Goal: Task Accomplishment & Management: Manage account settings

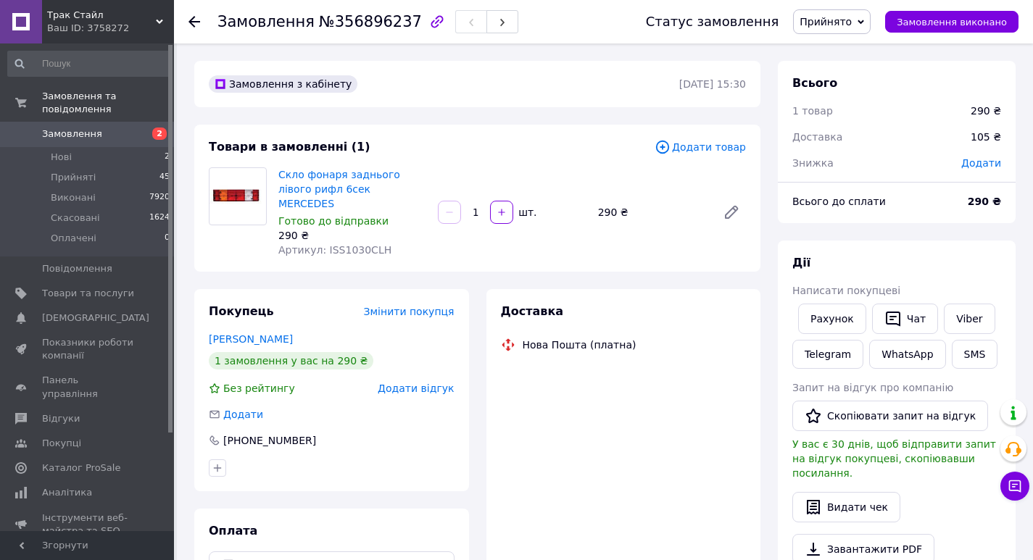
click at [243, 199] on img at bounding box center [237, 196] width 57 height 23
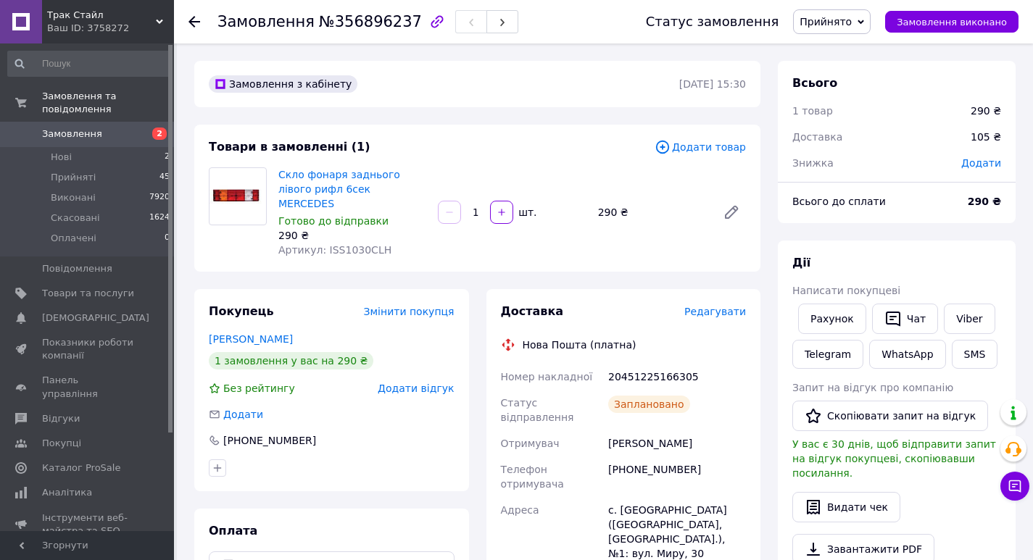
click at [340, 244] on span "Артикул: ISS1030CLH" at bounding box center [334, 250] width 113 height 12
copy span "ISS1030CLH"
click at [195, 19] on icon at bounding box center [194, 22] width 12 height 12
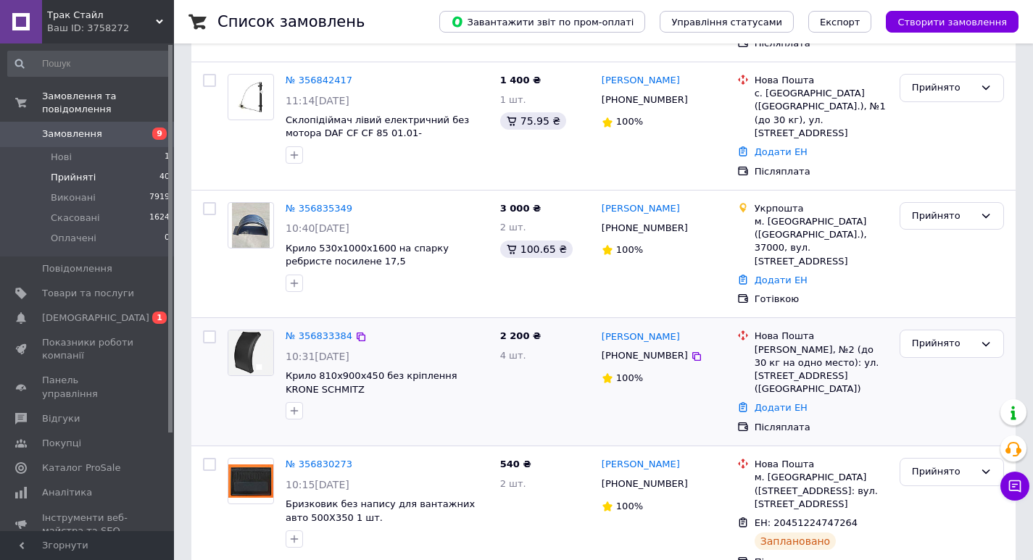
scroll to position [290, 0]
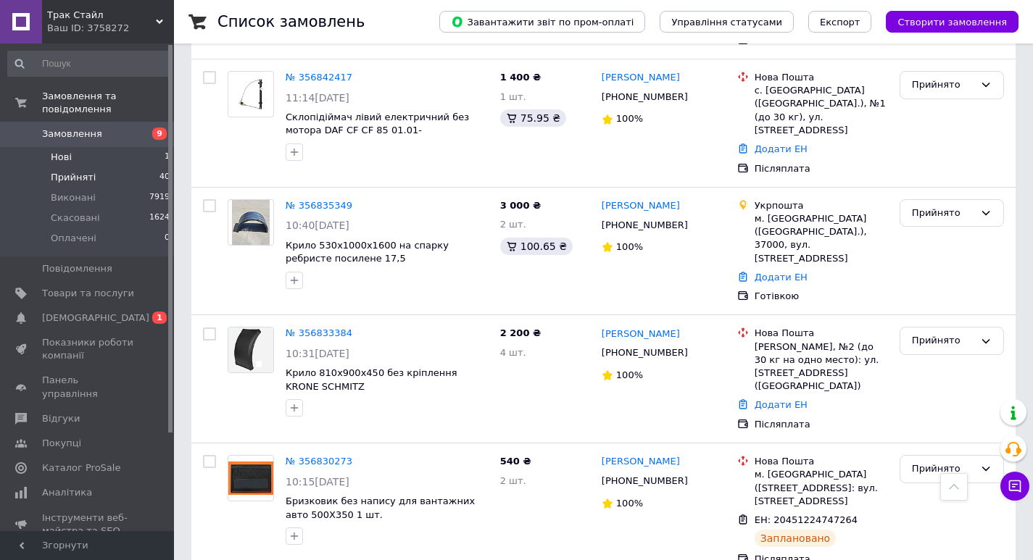
click at [91, 147] on li "Нові 1" at bounding box center [89, 157] width 178 height 20
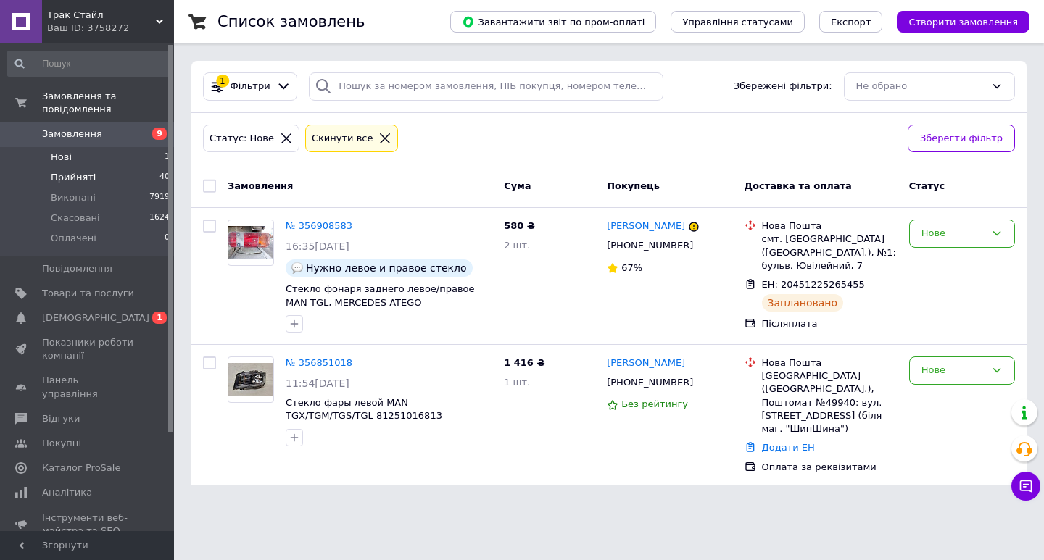
click at [82, 171] on span "Прийняті" at bounding box center [73, 177] width 45 height 13
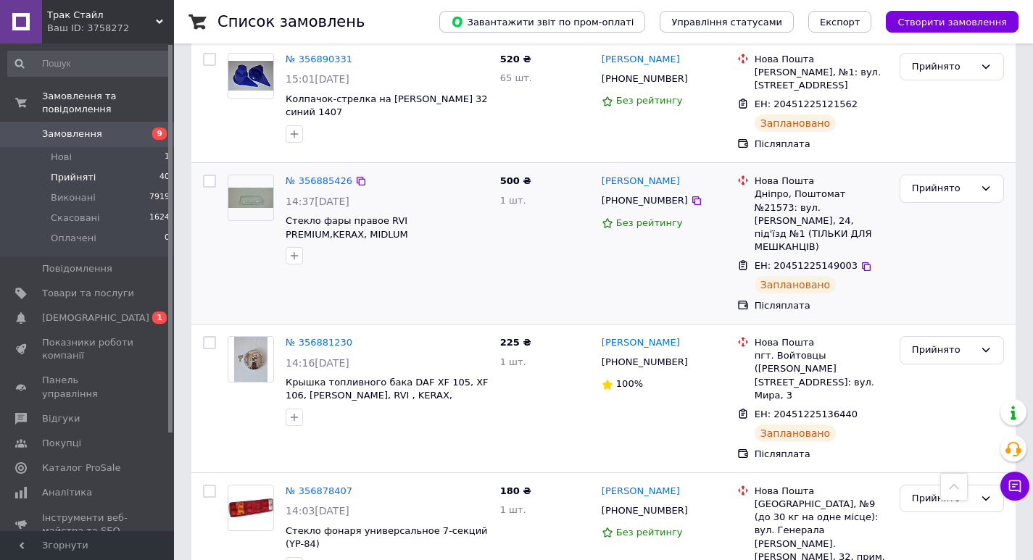
scroll to position [290, 0]
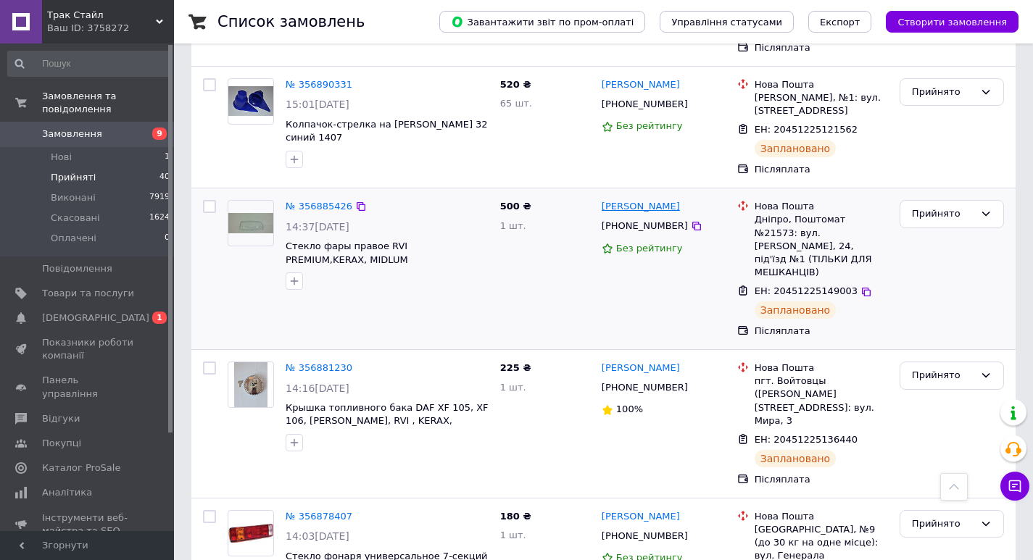
drag, startPoint x: 690, startPoint y: 206, endPoint x: 603, endPoint y: 207, distance: 87.0
click at [603, 207] on div "[PERSON_NAME]" at bounding box center [663, 207] width 127 height 17
copy link "[PERSON_NAME]"
click at [320, 204] on link "№ 356885426" at bounding box center [319, 206] width 67 height 11
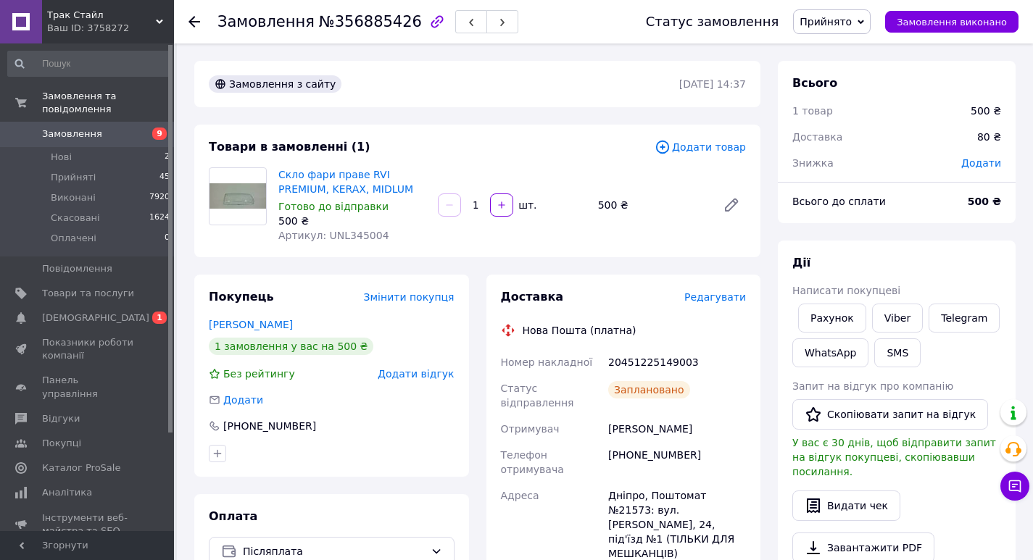
click at [346, 236] on span "Артикул: UNL345004" at bounding box center [333, 236] width 111 height 12
copy span "UNL345004"
click at [202, 25] on div at bounding box center [202, 21] width 29 height 43
click at [194, 19] on icon at bounding box center [194, 22] width 12 height 12
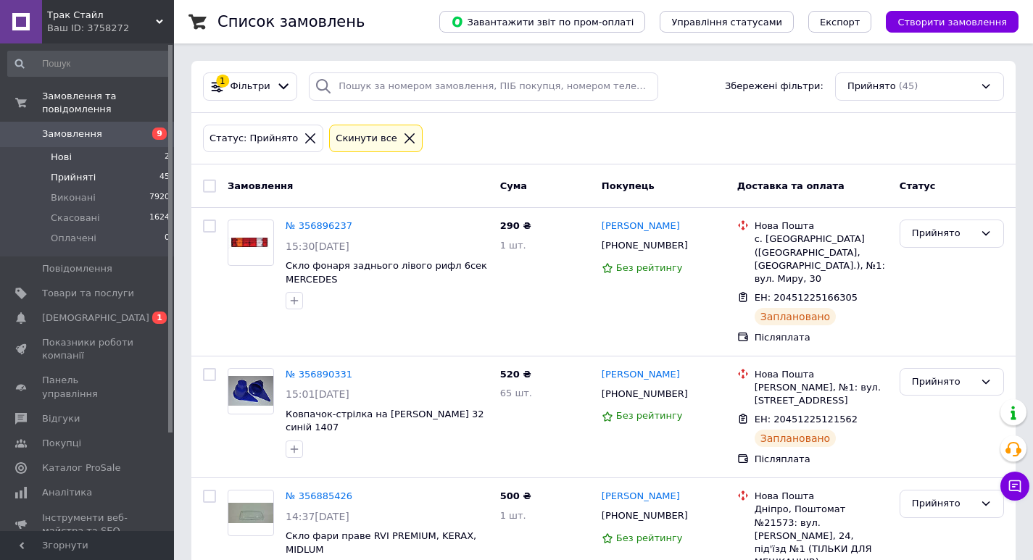
click at [75, 147] on li "Нові 2" at bounding box center [89, 157] width 178 height 20
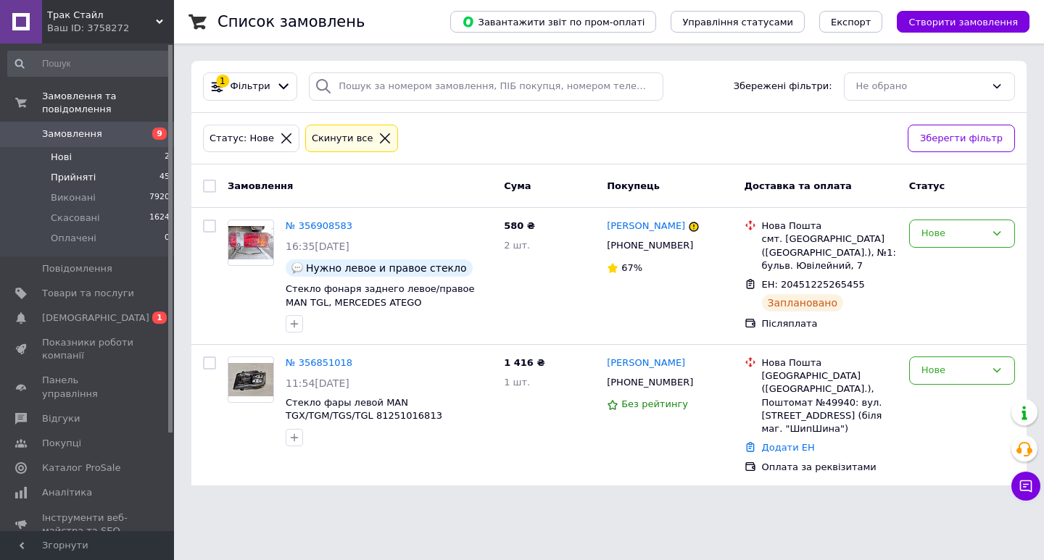
click at [78, 171] on span "Прийняті" at bounding box center [73, 177] width 45 height 13
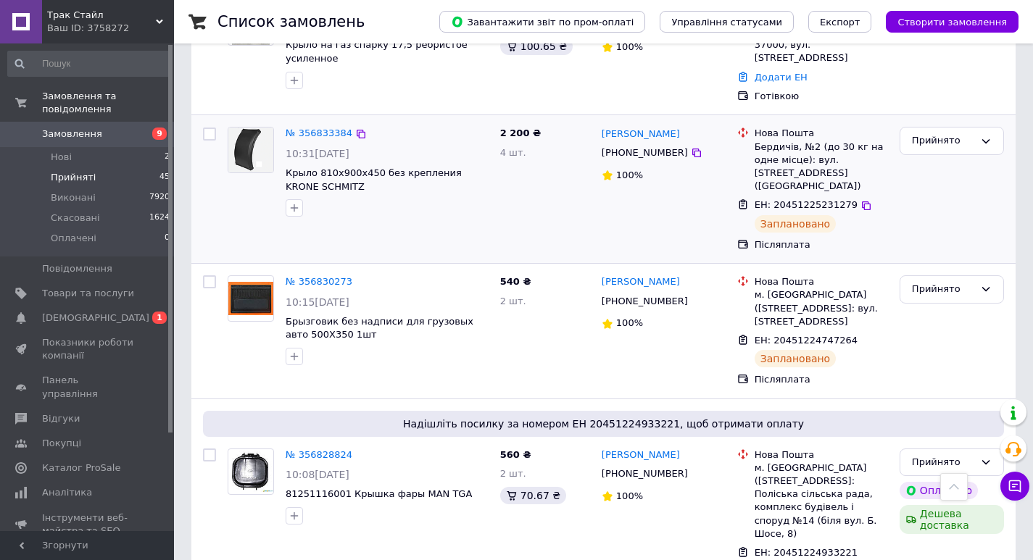
scroll to position [1522, 0]
